Goal: Communication & Community: Answer question/provide support

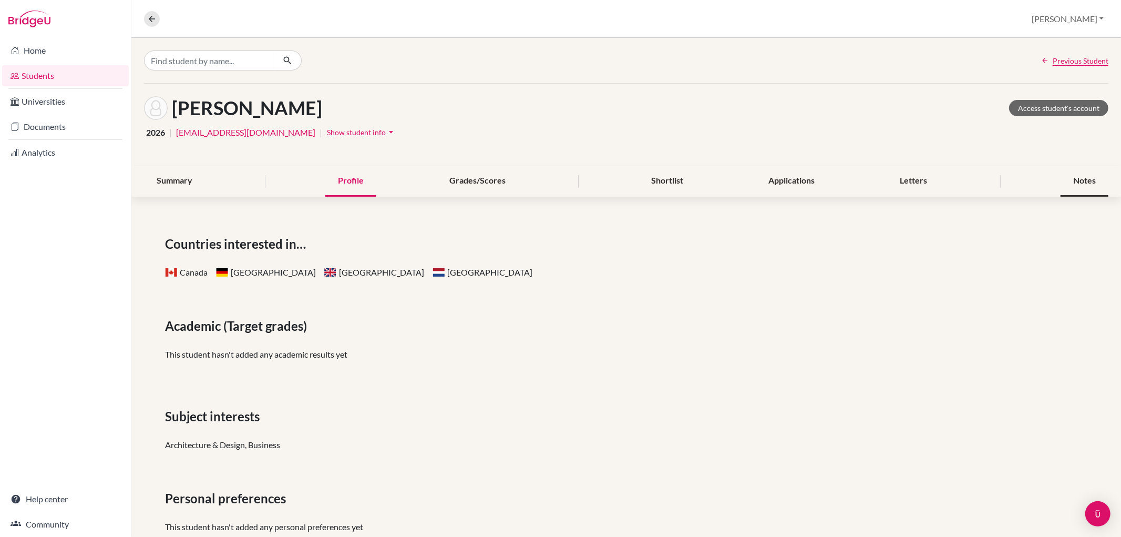
click at [1086, 181] on div "Notes" at bounding box center [1085, 181] width 48 height 31
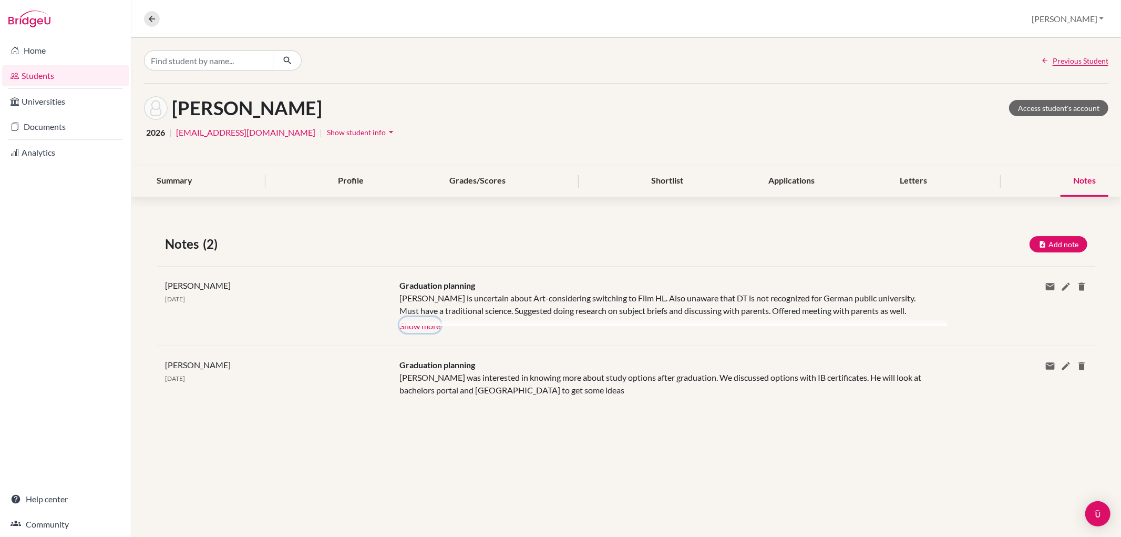
click at [425, 326] on button "Show more" at bounding box center [421, 325] width 42 height 16
click at [1045, 237] on button "Add note" at bounding box center [1059, 244] width 58 height 16
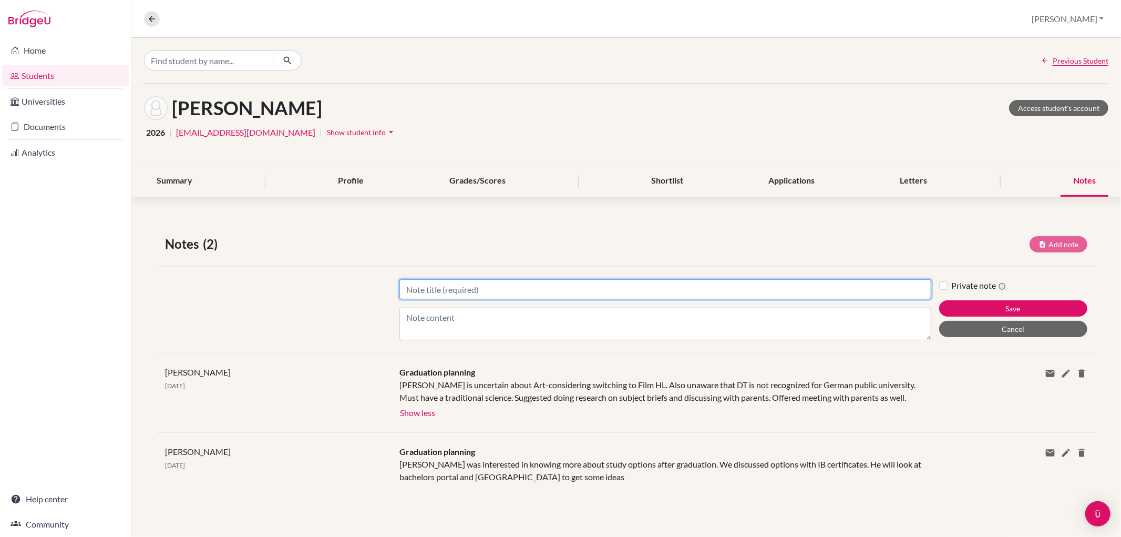
click at [464, 289] on input "Title" at bounding box center [665, 289] width 531 height 20
type input "Future planning"
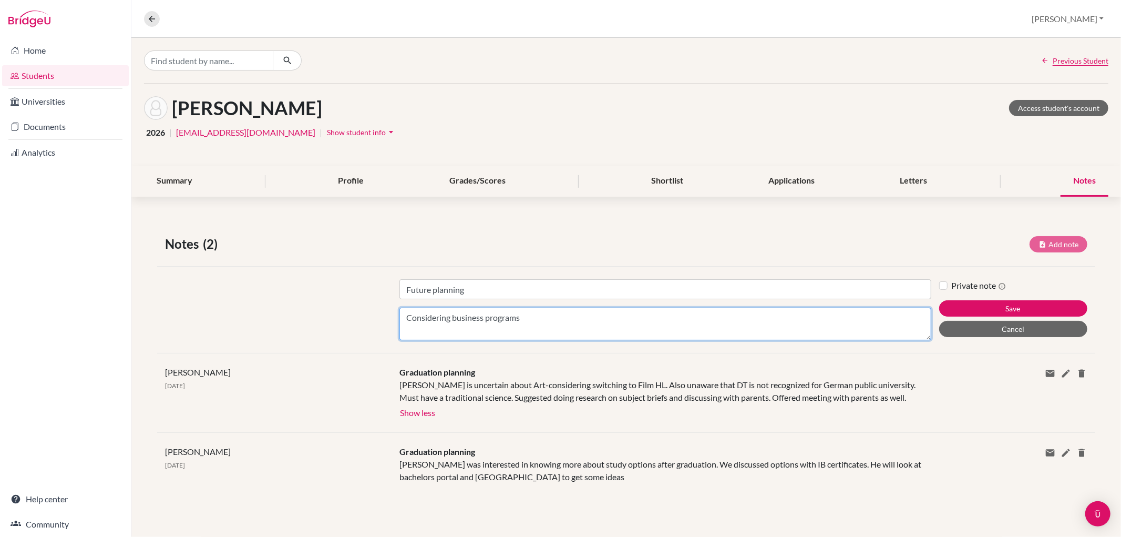
click at [452, 318] on textarea "Considering business programs" at bounding box center [665, 324] width 531 height 33
click at [559, 319] on textarea "Considering private business programs" at bounding box center [665, 324] width 531 height 33
type textarea "Considering private business programs ESCP,"
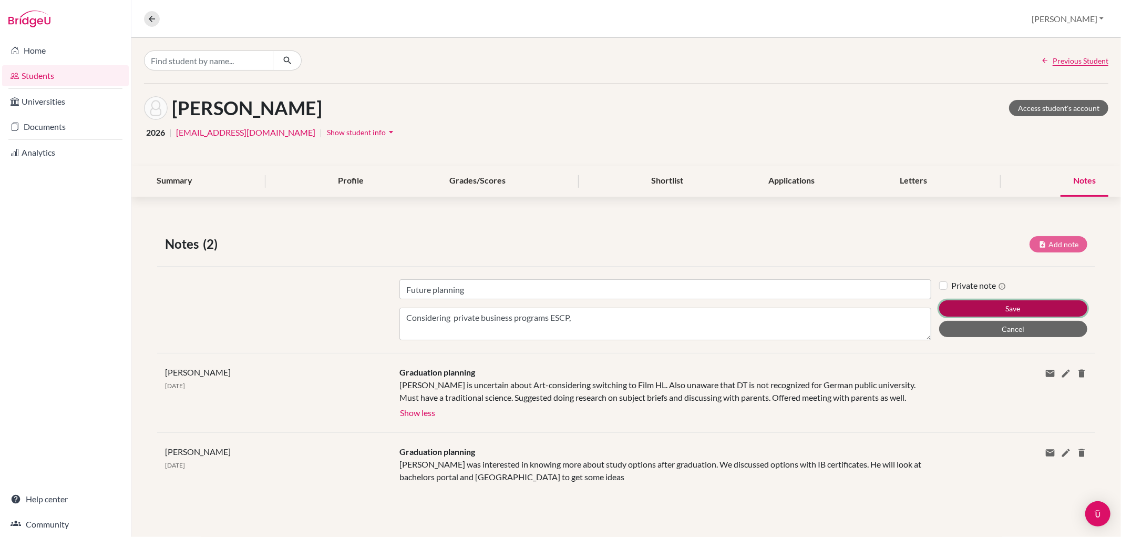
click at [1026, 305] on button "Save" at bounding box center [1013, 308] width 148 height 16
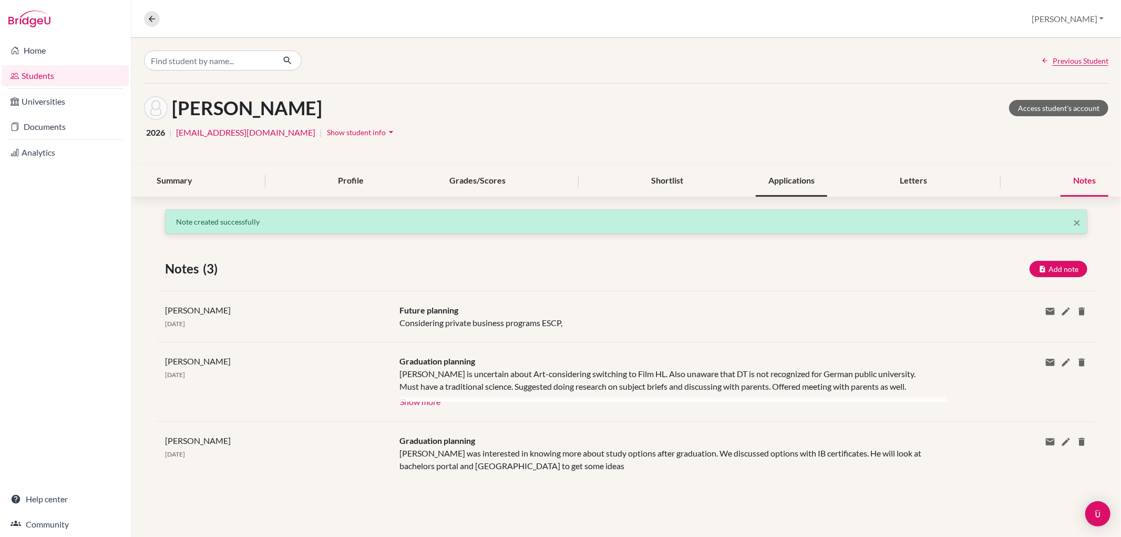
click at [803, 177] on div "Applications" at bounding box center [791, 181] width 71 height 31
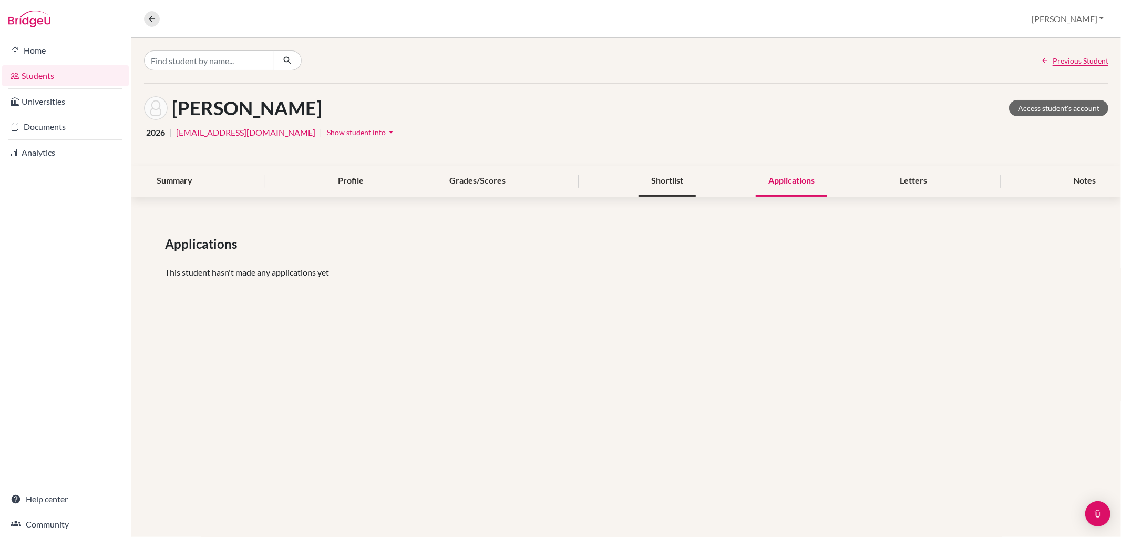
click at [682, 181] on div "Shortlist" at bounding box center [667, 181] width 57 height 31
click at [1096, 174] on div "Notes" at bounding box center [1085, 181] width 48 height 31
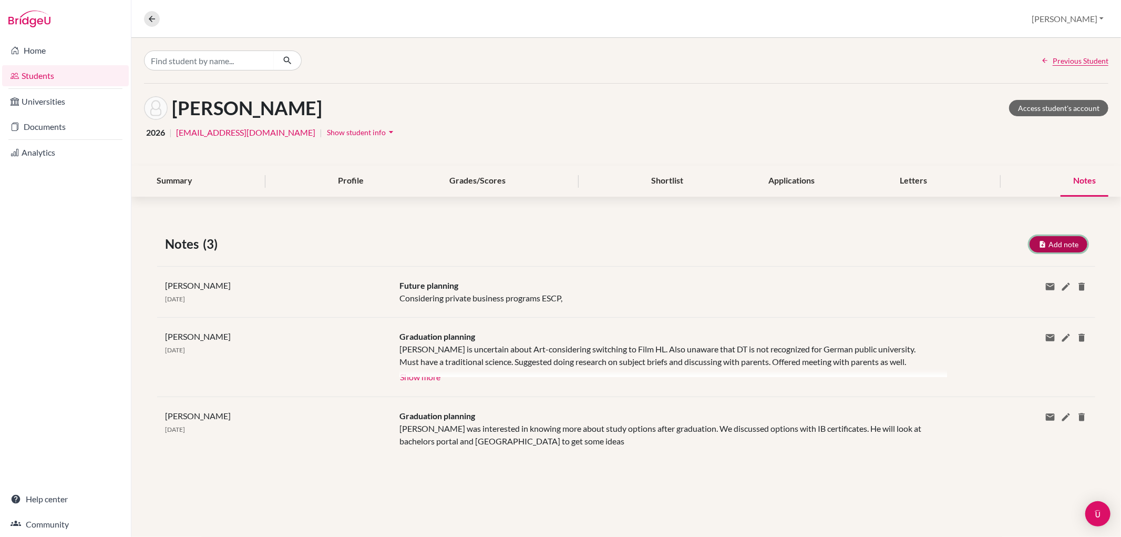
click at [1058, 238] on button "Add note" at bounding box center [1059, 244] width 58 height 16
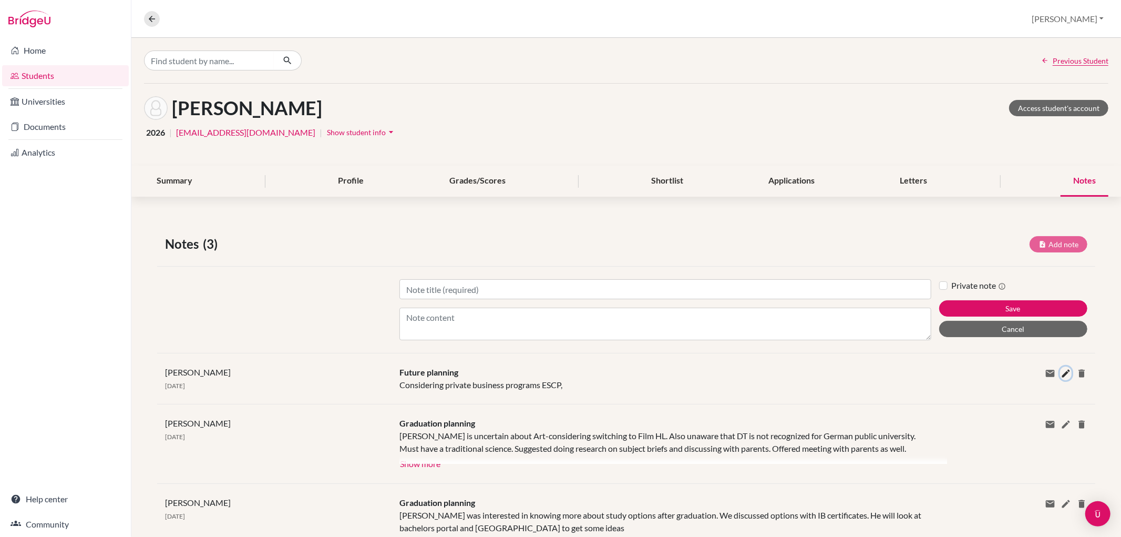
click at [1061, 373] on icon at bounding box center [1066, 373] width 11 height 11
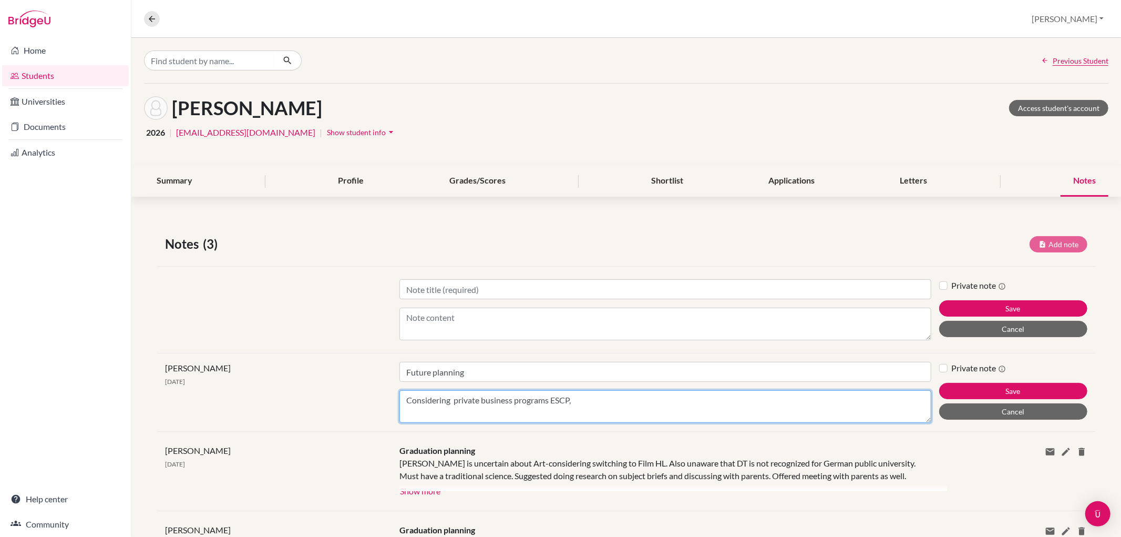
click at [591, 401] on textarea "Considering private business programs ESCP," at bounding box center [665, 406] width 531 height 33
type textarea "Considering private business programs ESCP, looking at application deadlines. W…"
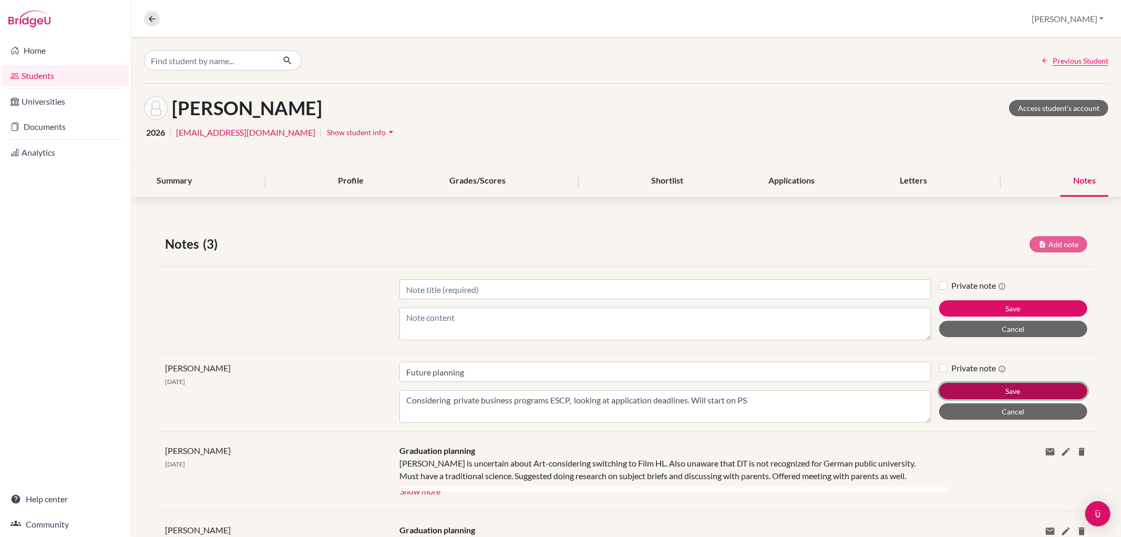
click at [994, 391] on button "Save" at bounding box center [1013, 391] width 148 height 16
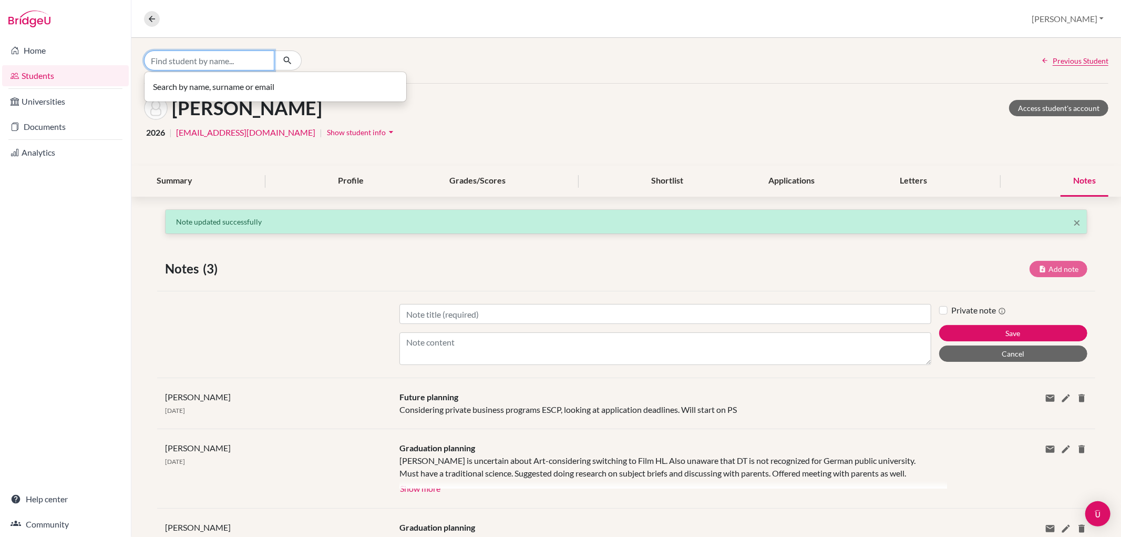
click at [184, 58] on input "Find student by name..." at bounding box center [209, 60] width 130 height 20
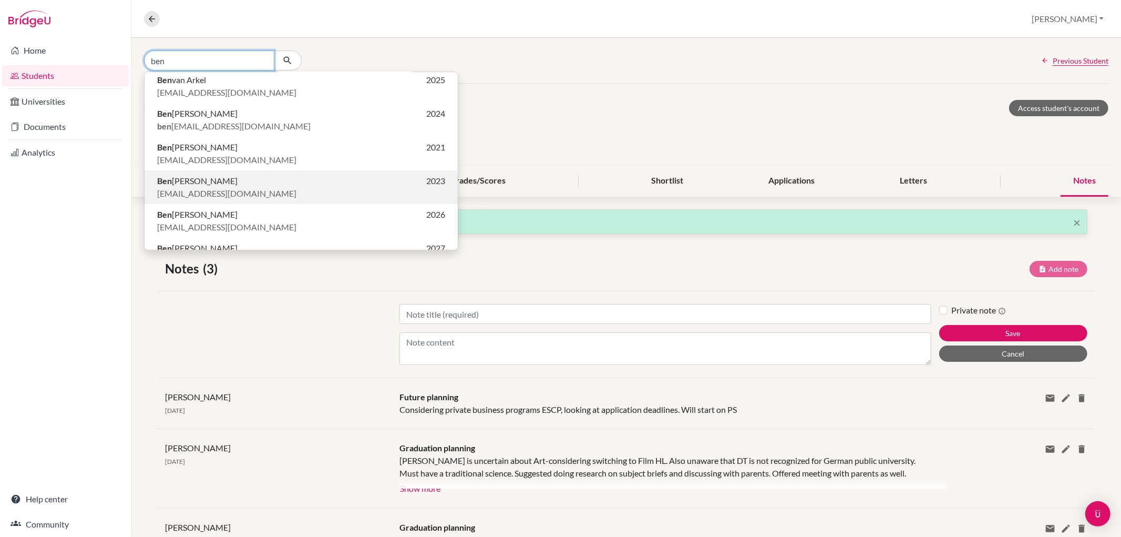
scroll to position [117, 0]
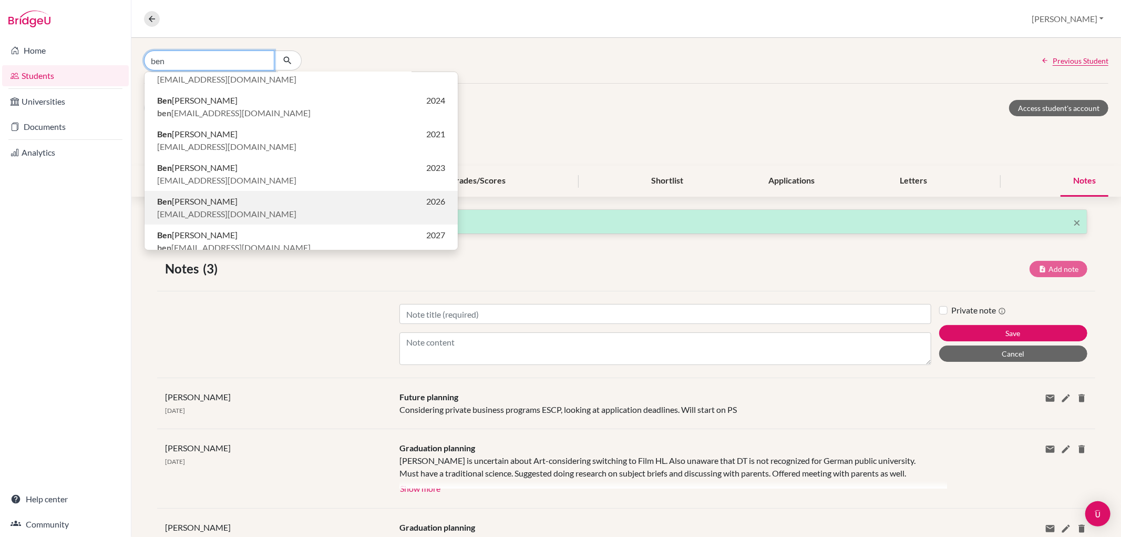
type input "ben"
click at [217, 202] on span "[PERSON_NAME] [PERSON_NAME]" at bounding box center [197, 201] width 80 height 13
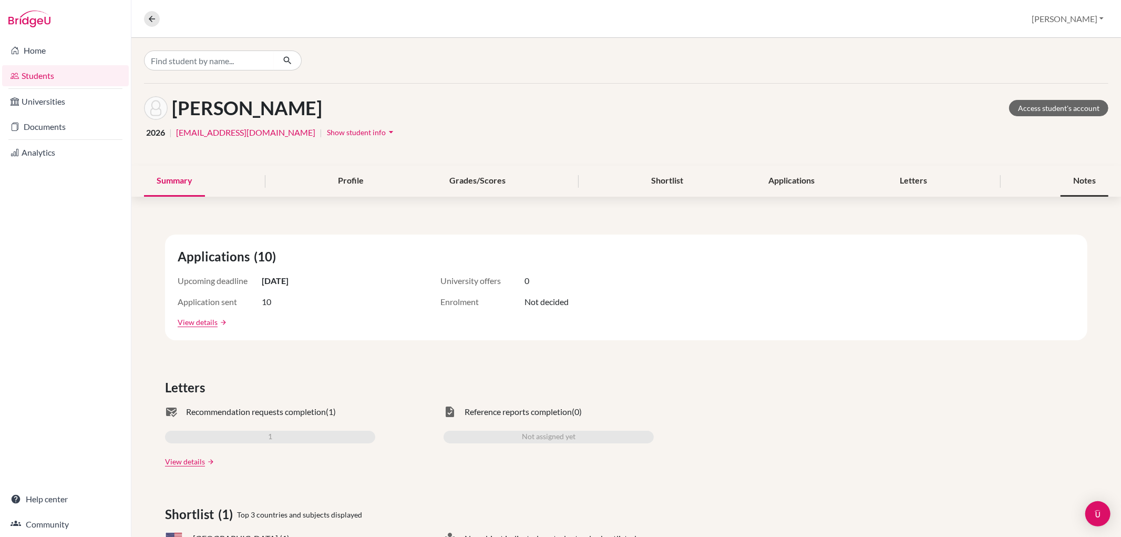
click at [1078, 178] on div "Notes" at bounding box center [1085, 181] width 48 height 31
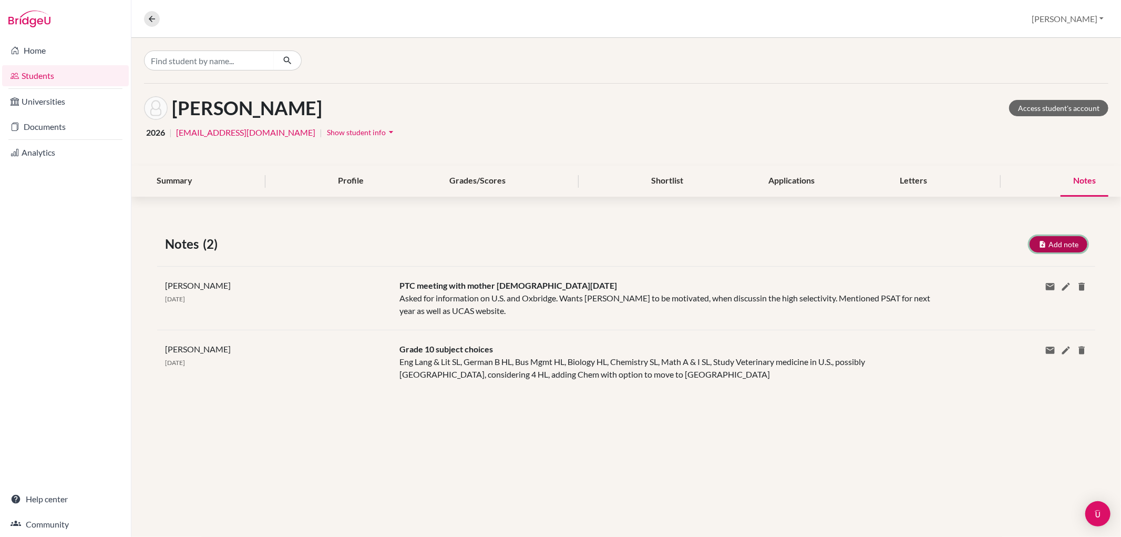
click at [1068, 239] on button "Add note" at bounding box center [1059, 244] width 58 height 16
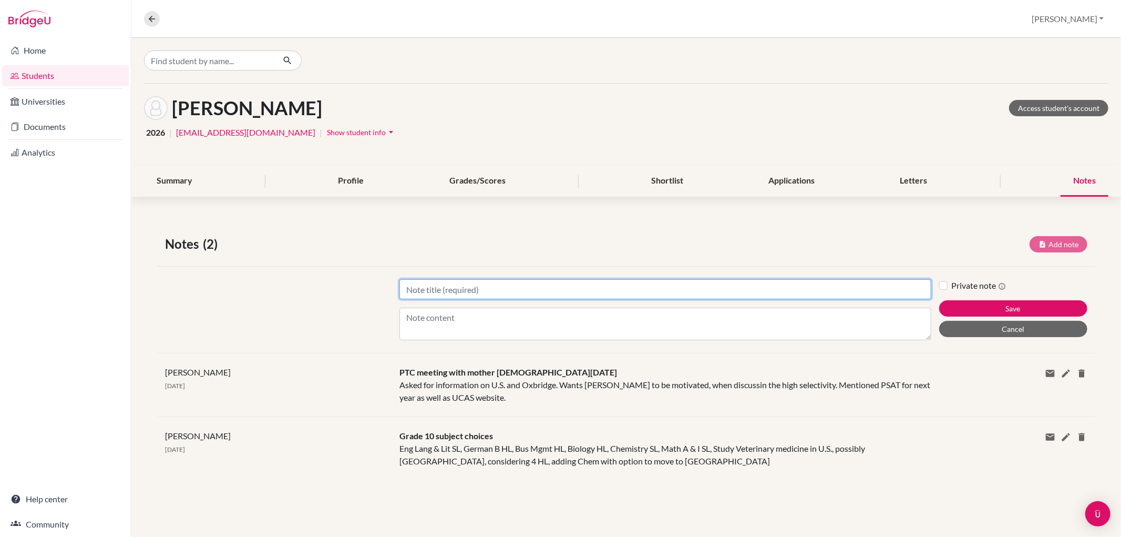
click at [570, 290] on input "Title" at bounding box center [665, 289] width 531 height 20
type input "Future planning"
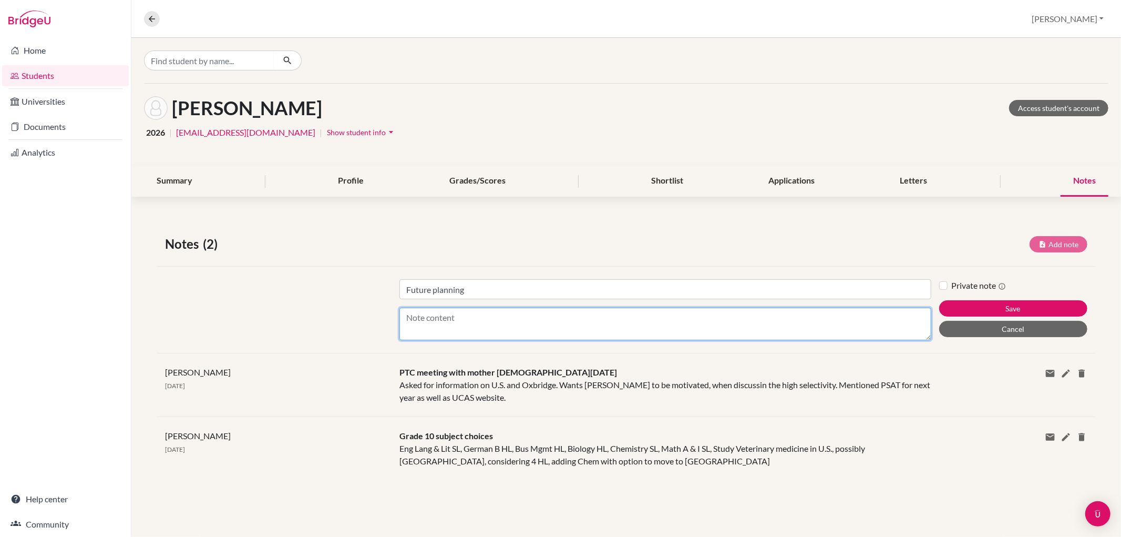
click at [448, 309] on textarea "Content" at bounding box center [665, 324] width 531 height 33
type textarea "Not considering UCAS, only U.S."
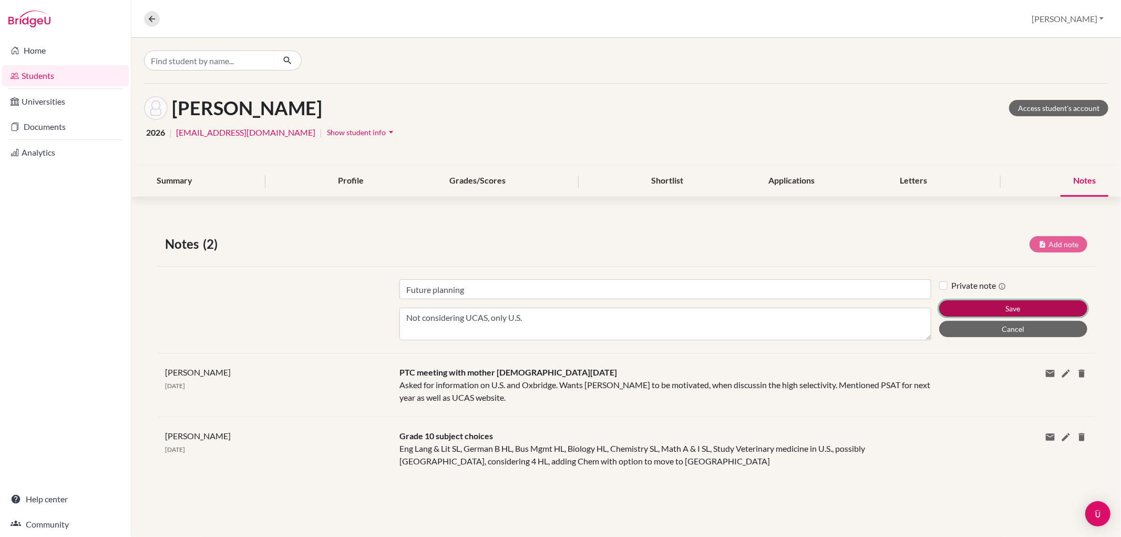
click at [1003, 309] on button "Save" at bounding box center [1013, 308] width 148 height 16
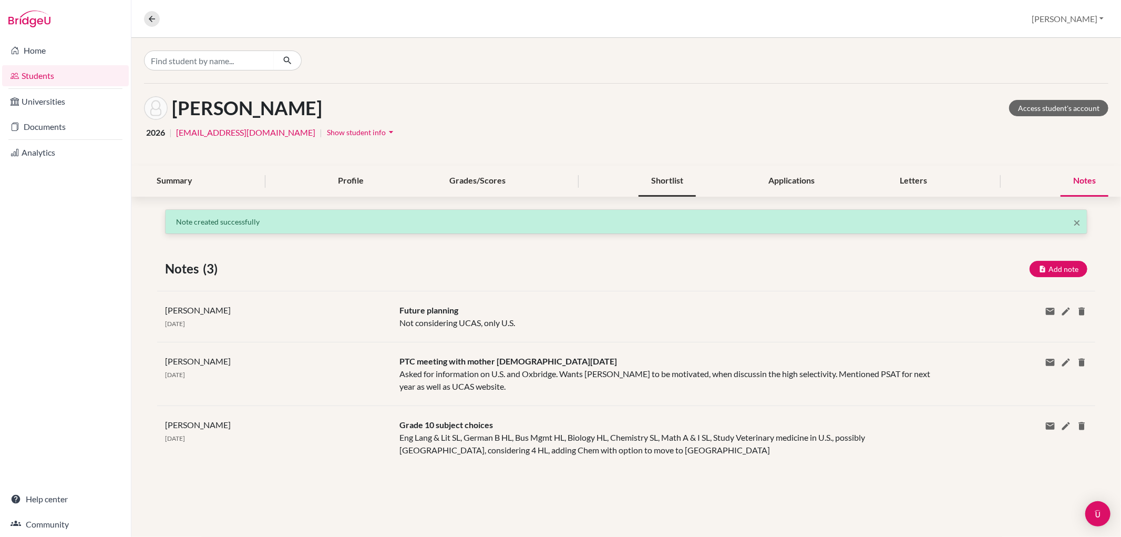
click at [692, 190] on div "Shortlist" at bounding box center [667, 181] width 57 height 31
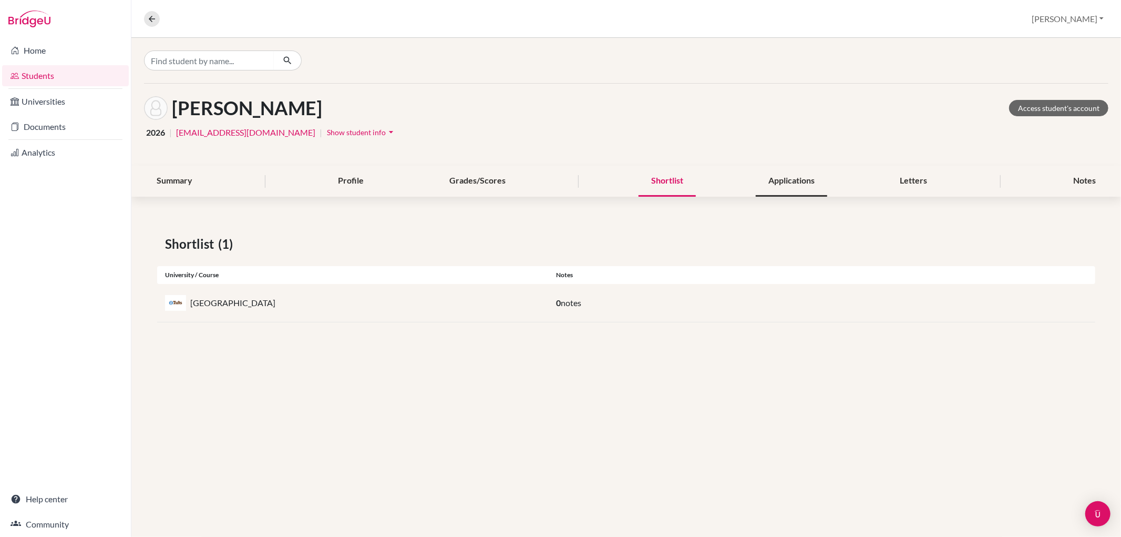
click at [805, 174] on div "Applications" at bounding box center [791, 181] width 71 height 31
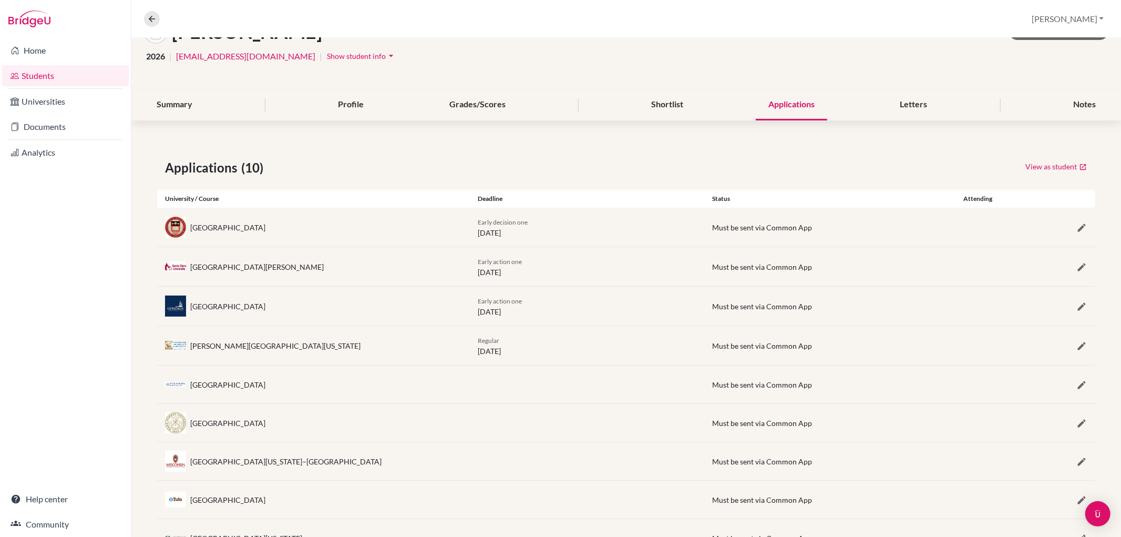
scroll to position [160, 0]
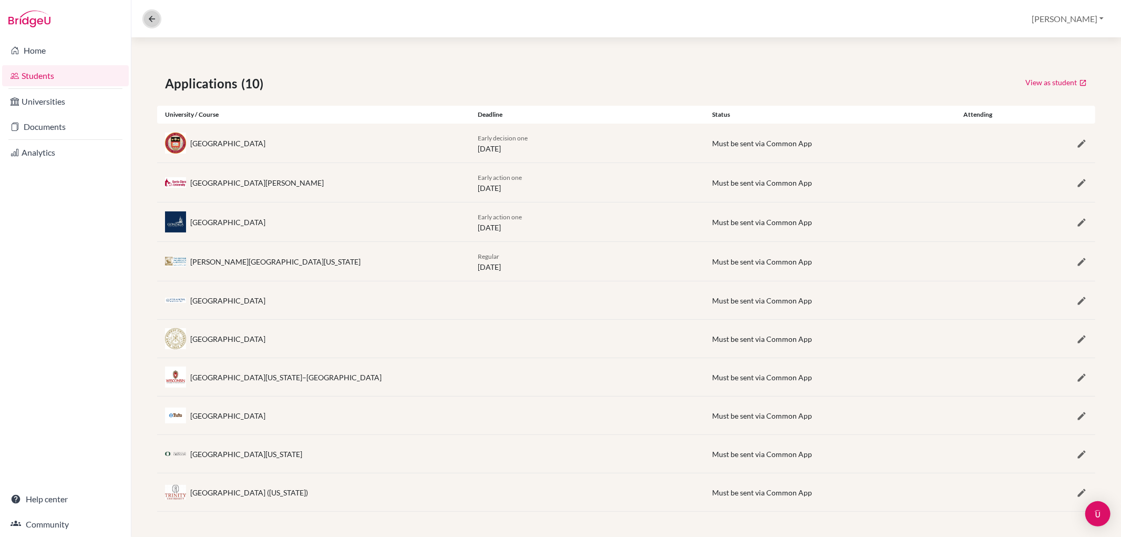
click at [151, 19] on icon at bounding box center [151, 18] width 9 height 9
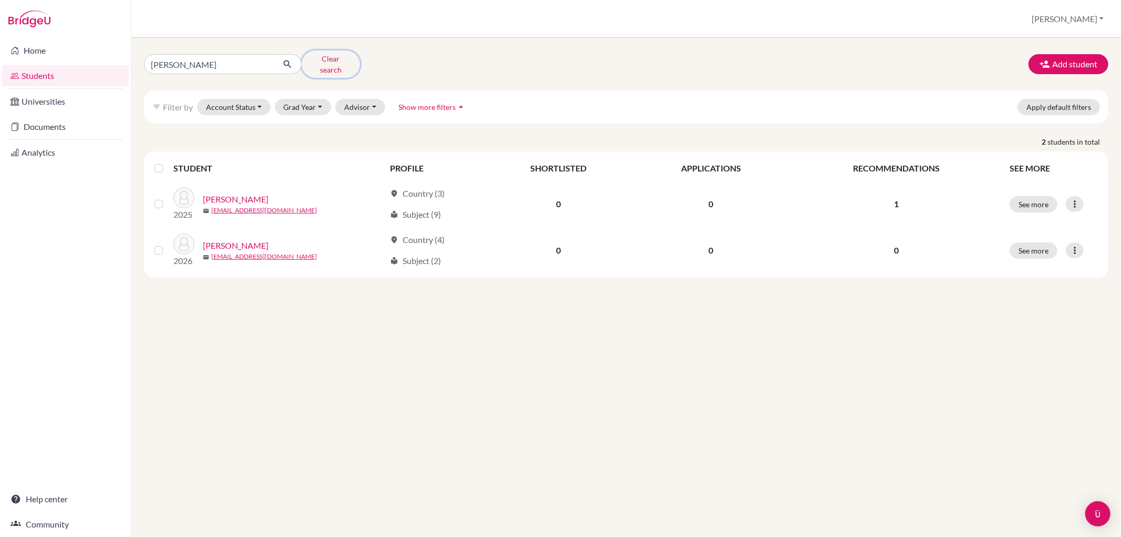
click at [333, 56] on button "Clear search" at bounding box center [331, 63] width 58 height 27
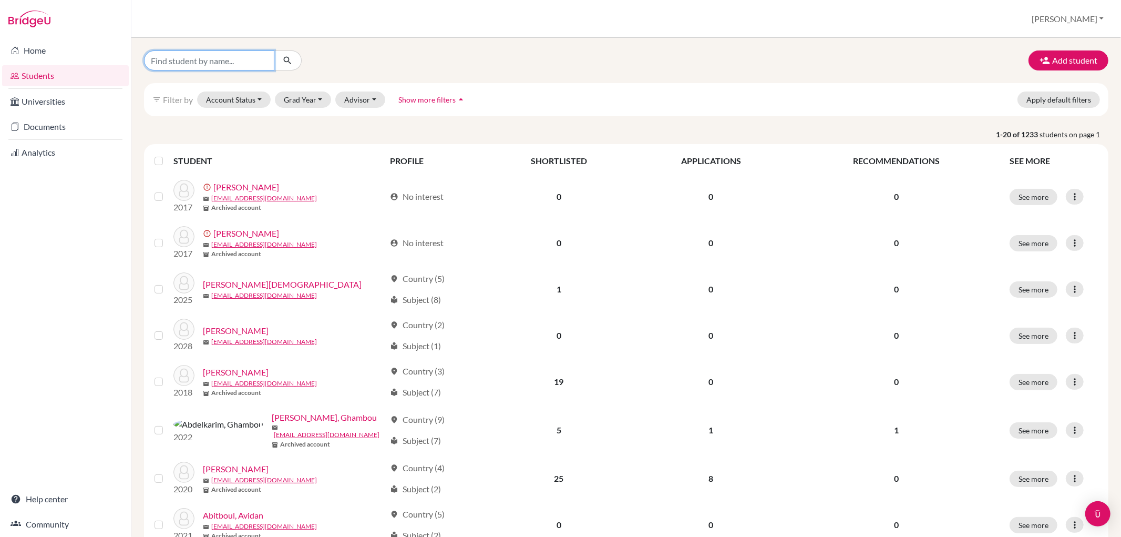
click at [239, 64] on input "Find student by name..." at bounding box center [209, 60] width 130 height 20
type input "ben"
click at [280, 54] on button "submit" at bounding box center [288, 60] width 28 height 20
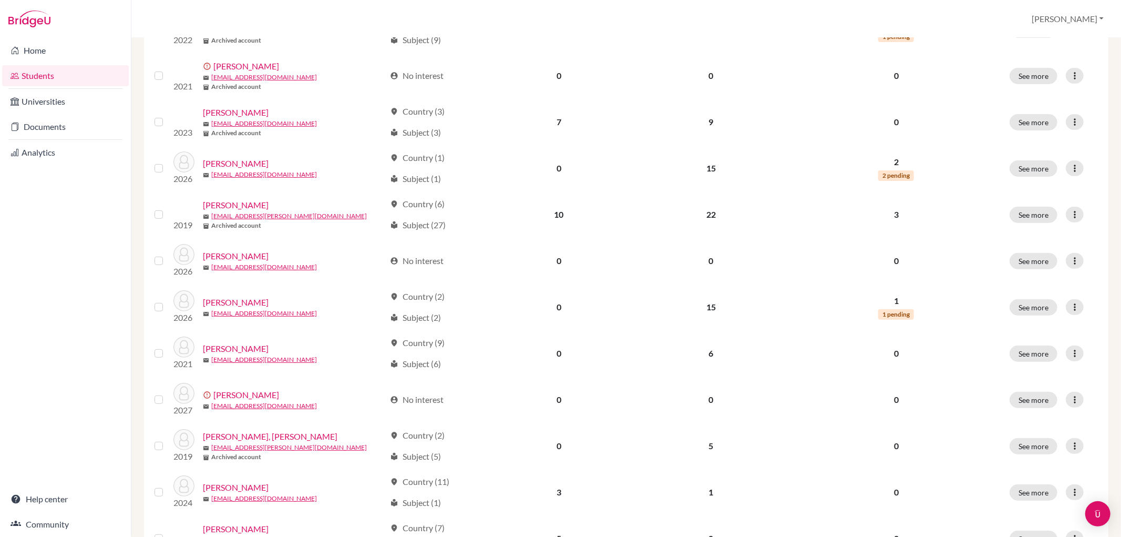
scroll to position [292, 0]
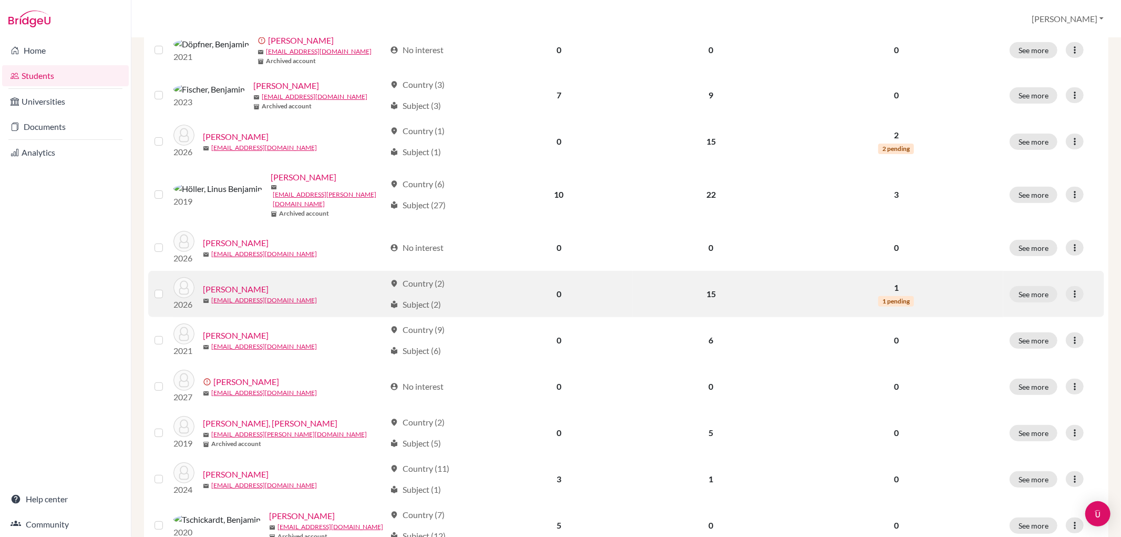
click at [254, 283] on link "[PERSON_NAME]" at bounding box center [236, 289] width 66 height 13
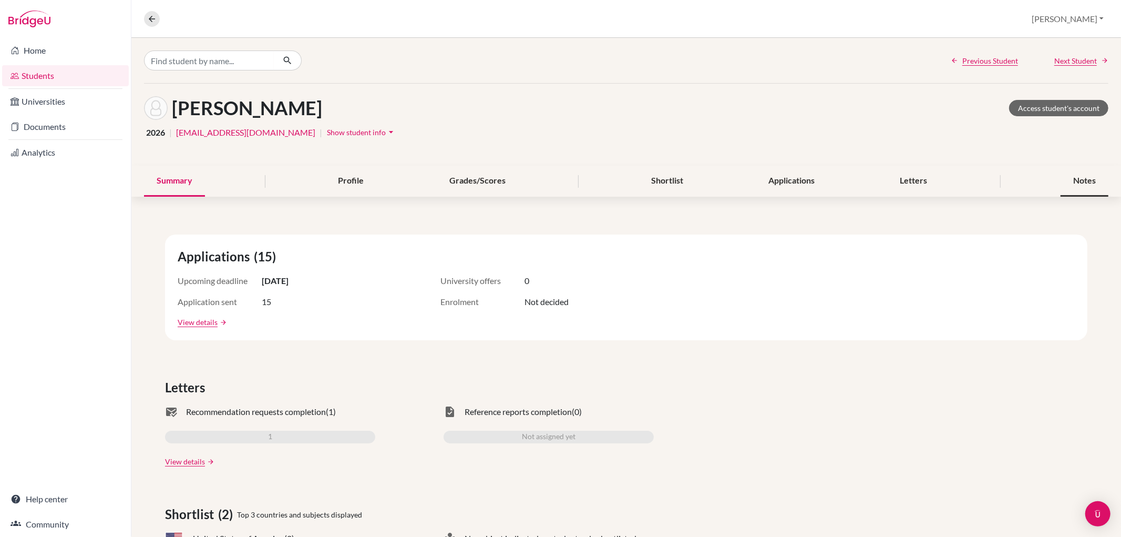
click at [1062, 179] on div "Notes" at bounding box center [1085, 181] width 48 height 31
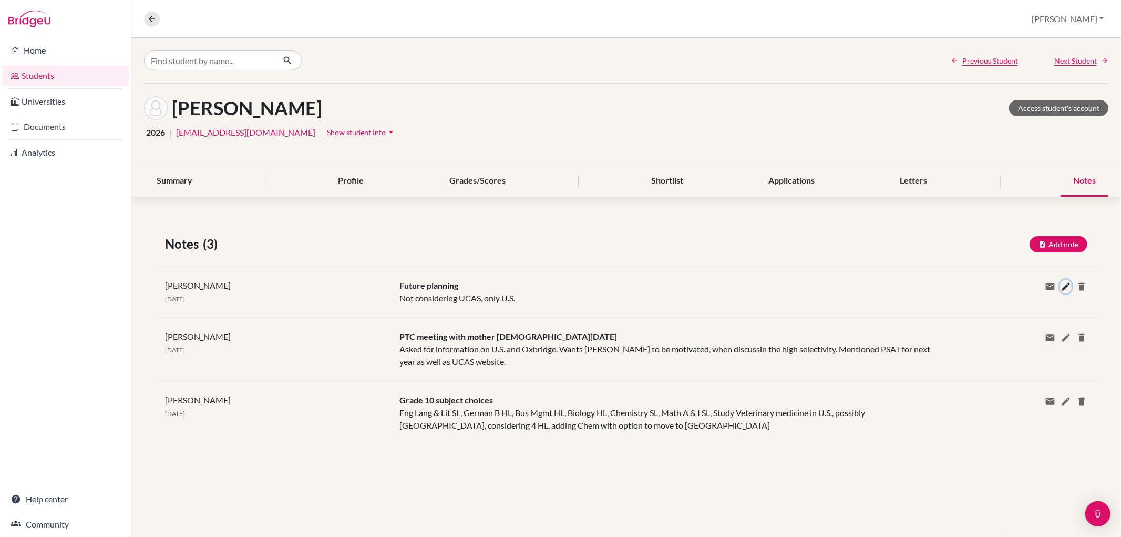
click at [1068, 282] on icon at bounding box center [1066, 286] width 11 height 11
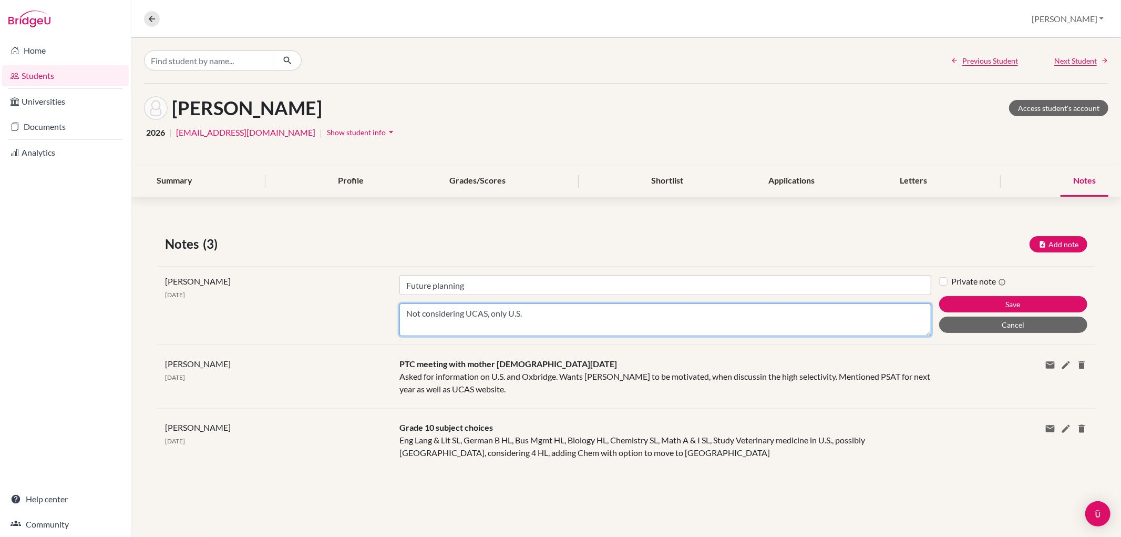
click at [535, 316] on textarea "Not considering UCAS, only U.S." at bounding box center [665, 319] width 531 height 33
type textarea "Not considering UCAS, only U.S. also UCs"
click at [958, 297] on button "Save" at bounding box center [1013, 304] width 148 height 16
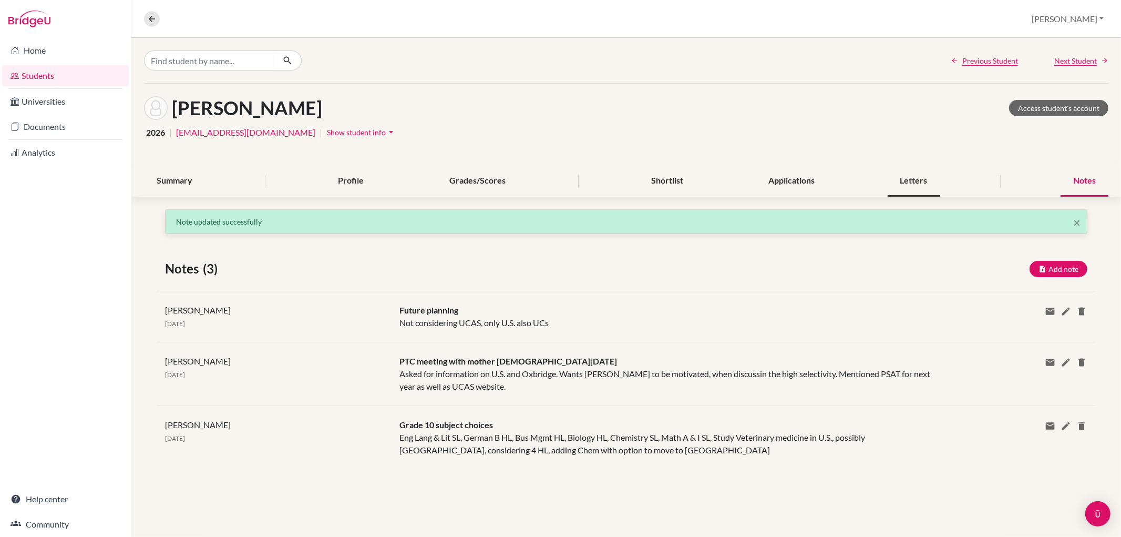
click at [921, 180] on div "Letters" at bounding box center [914, 181] width 53 height 31
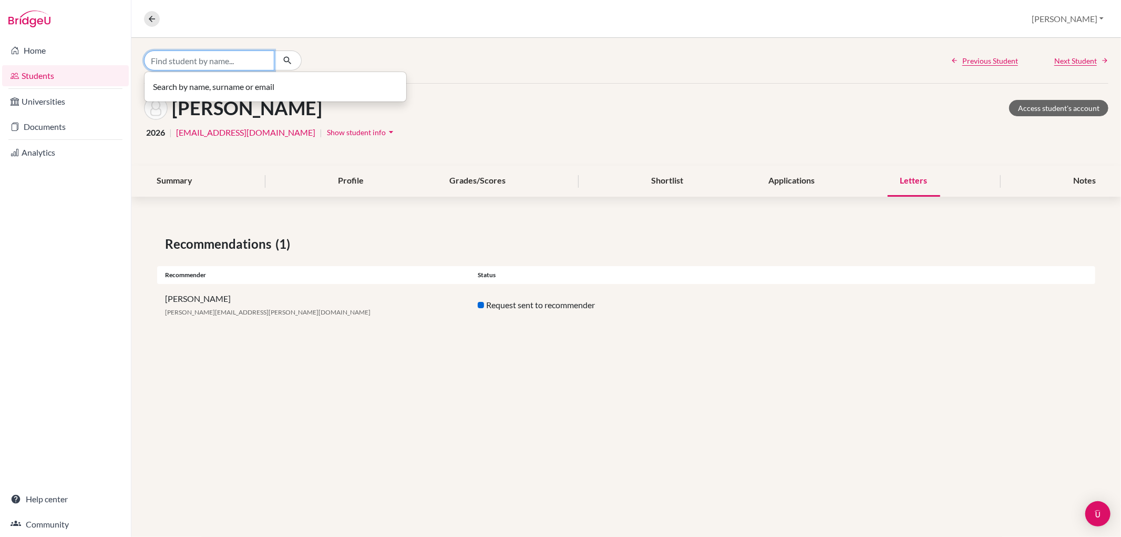
click at [181, 55] on input "Find student by name..." at bounding box center [209, 60] width 130 height 20
type input "[PERSON_NAME]"
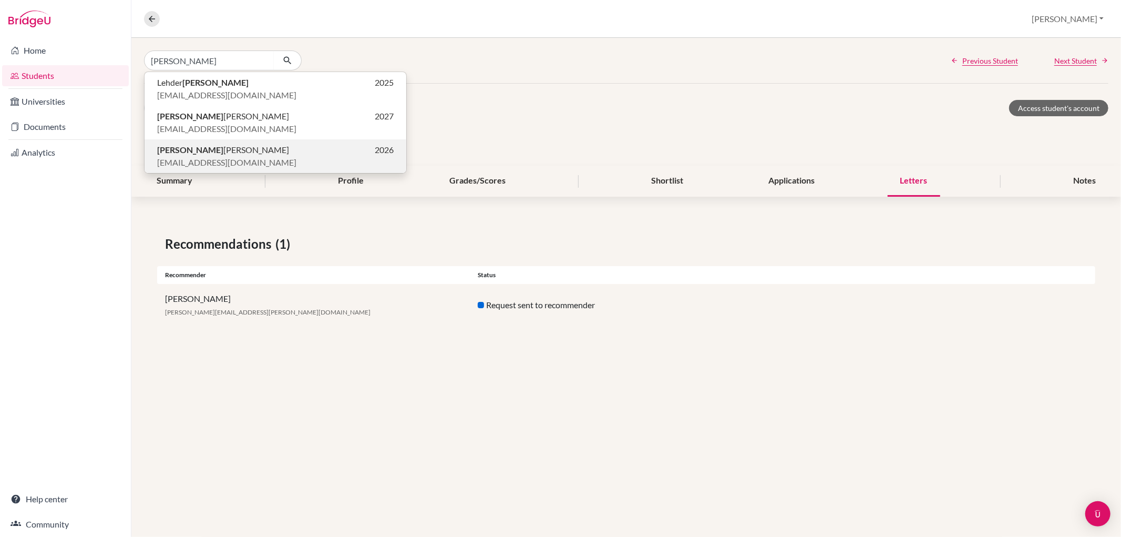
click at [189, 151] on b "[PERSON_NAME]" at bounding box center [190, 150] width 66 height 10
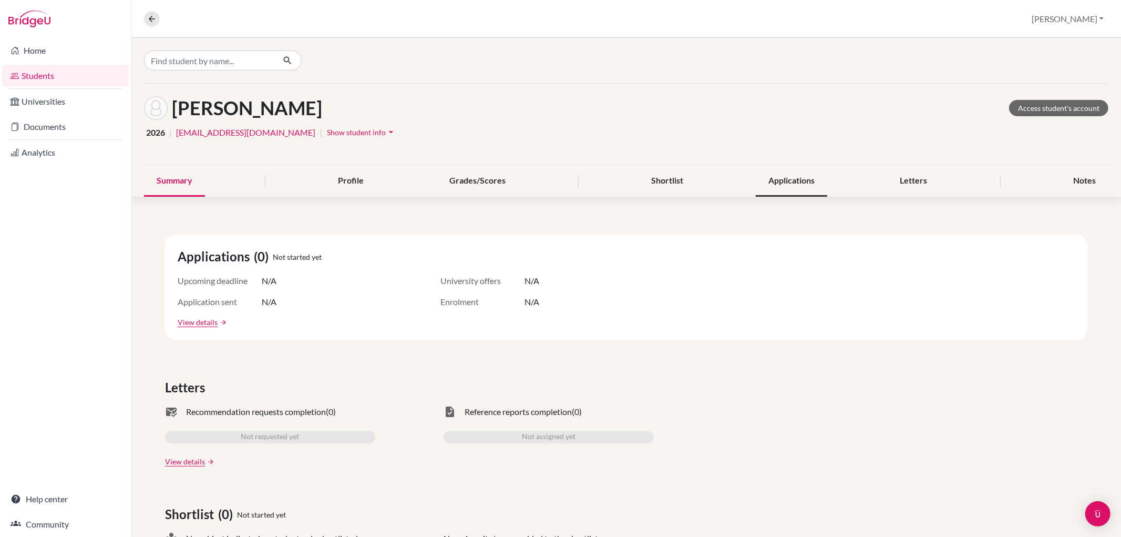
click at [769, 177] on div "Applications" at bounding box center [791, 181] width 71 height 31
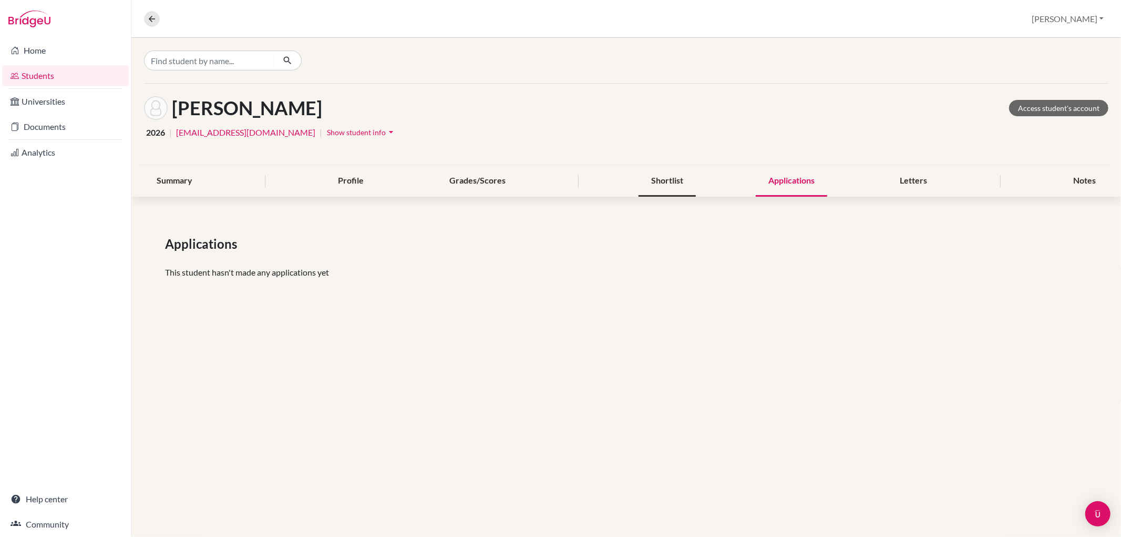
click at [664, 181] on div "Shortlist" at bounding box center [667, 181] width 57 height 31
click at [1075, 174] on div "Notes" at bounding box center [1085, 181] width 48 height 31
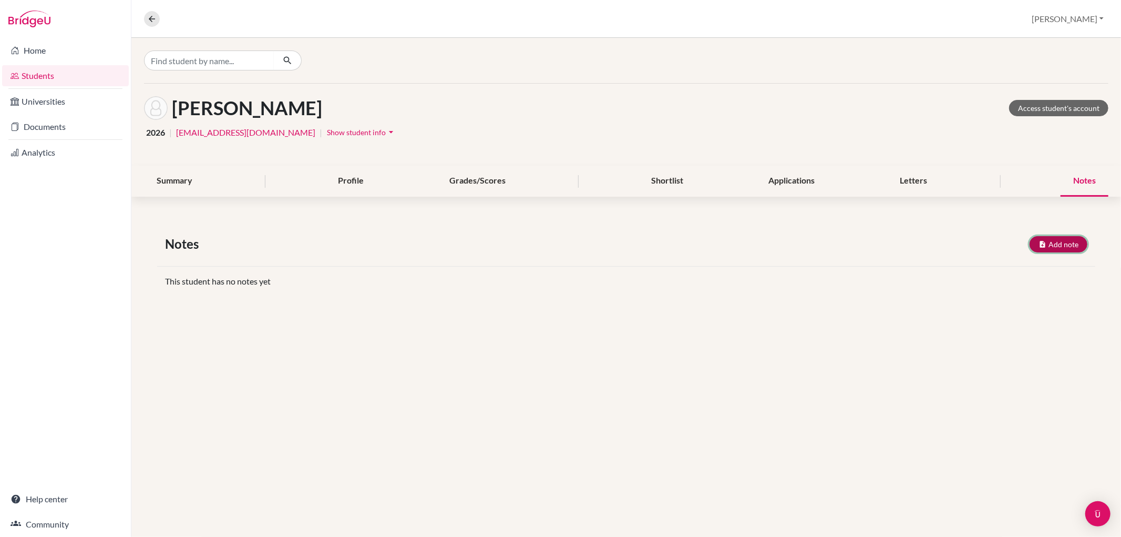
click at [1070, 245] on button "Add note" at bounding box center [1059, 244] width 58 height 16
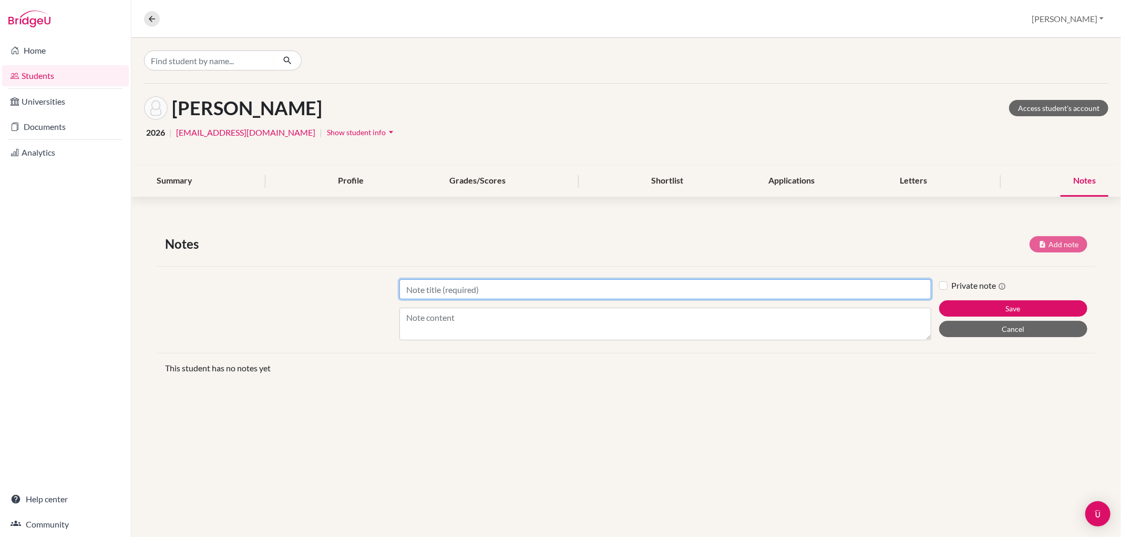
click at [444, 290] on input "Title" at bounding box center [665, 289] width 531 height 20
type input "Furture planning"
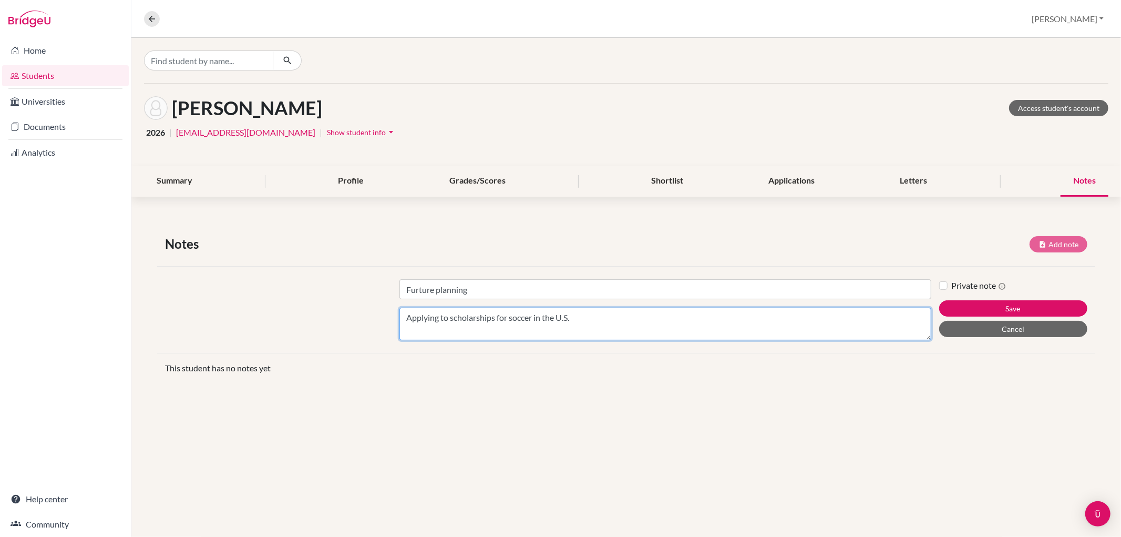
click at [580, 318] on textarea "Applying to scholarships for soccer in the U.S." at bounding box center [665, 324] width 531 height 33
click at [623, 316] on textarea "Applying to scholarships for soccer in the U.S. Working iwth a" at bounding box center [665, 324] width 531 height 33
drag, startPoint x: 634, startPoint y: 316, endPoint x: 608, endPoint y: 317, distance: 26.3
click at [608, 317] on textarea "Applying to scholarships for soccer in the U.S. Working iwth a" at bounding box center [665, 324] width 531 height 33
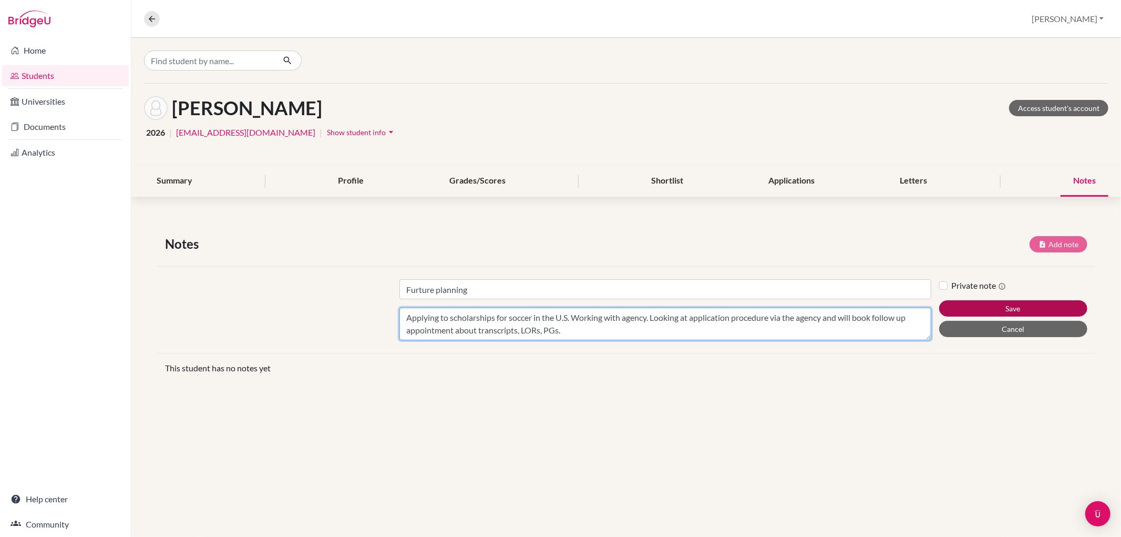
type textarea "Applying to scholarships for soccer in the U.S. Working with agency. Looking at…"
click at [1033, 305] on button "Save" at bounding box center [1013, 308] width 148 height 16
